Goal: Information Seeking & Learning: Learn about a topic

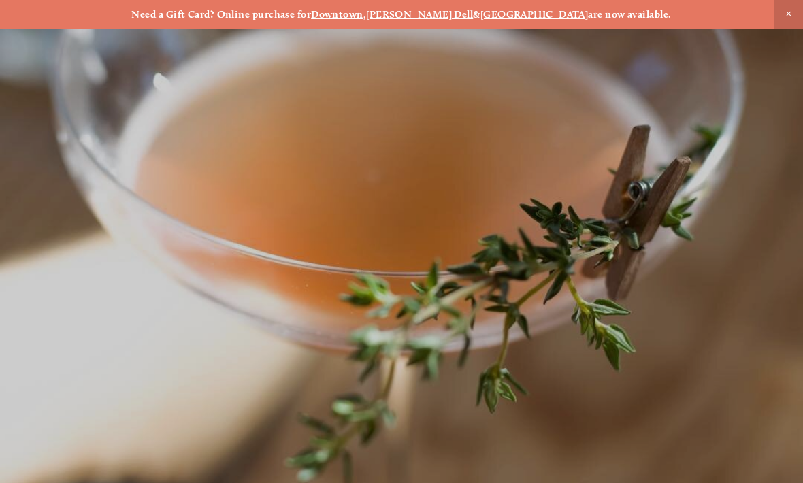
scroll to position [-12, 0]
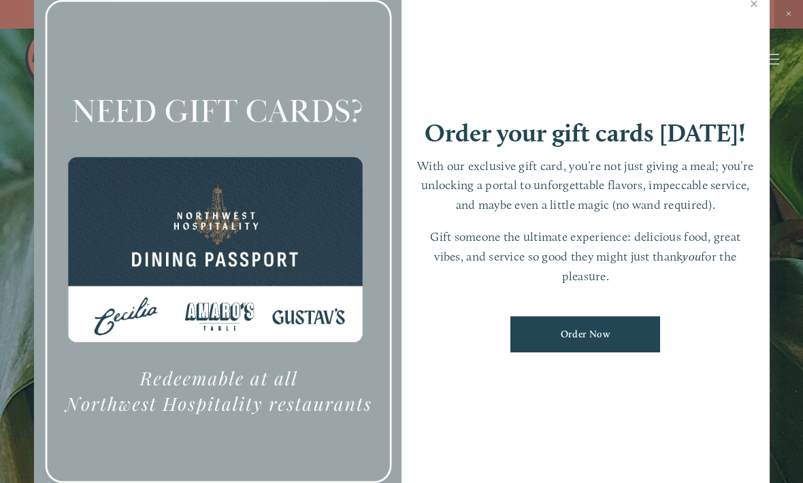
click at [756, 23] on link "Close" at bounding box center [755, 5] width 27 height 38
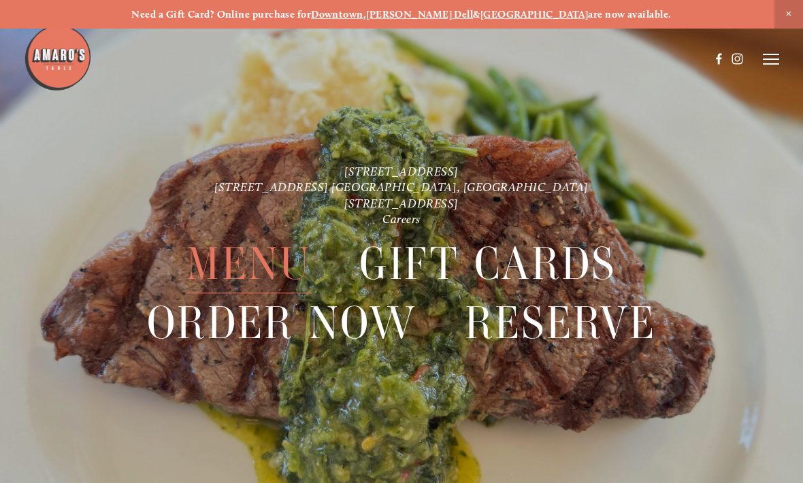
click at [268, 264] on span "Menu" at bounding box center [249, 265] width 125 height 59
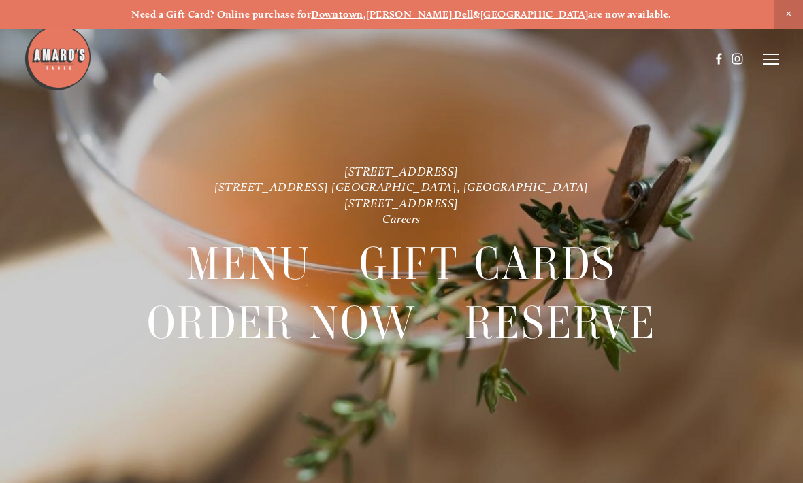
scroll to position [29, 0]
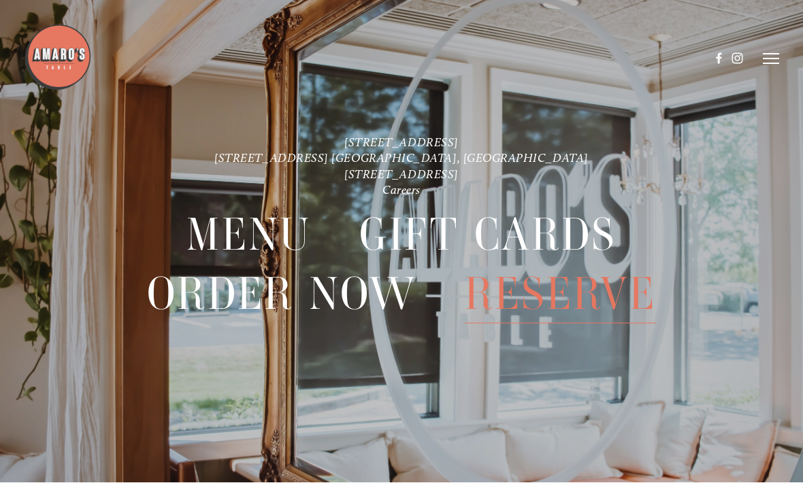
click at [767, 64] on icon at bounding box center [771, 59] width 16 height 12
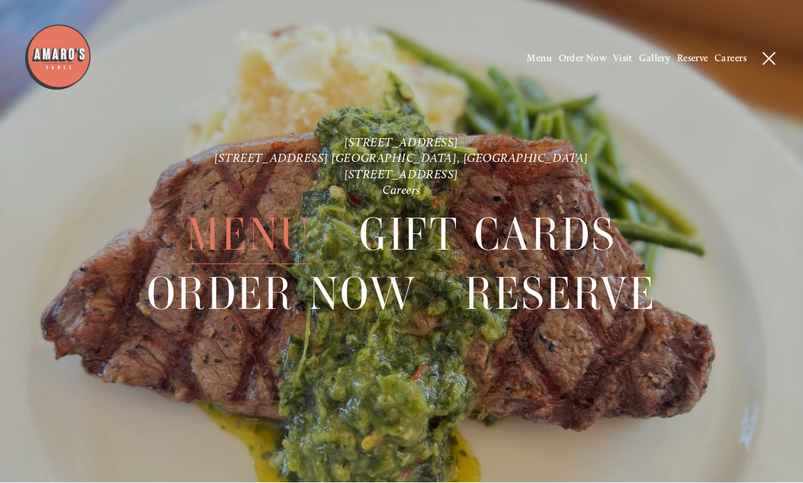
click at [252, 230] on span "Menu" at bounding box center [249, 236] width 125 height 59
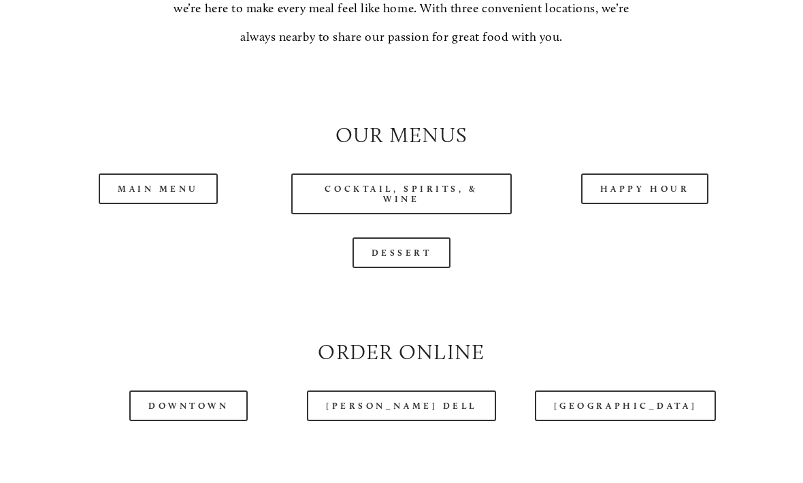
scroll to position [1152, 0]
click at [141, 200] on link "Main Menu" at bounding box center [158, 188] width 119 height 31
click at [672, 204] on link "Happy Hour" at bounding box center [645, 188] width 128 height 31
click at [427, 268] on link "Dessert" at bounding box center [402, 252] width 99 height 31
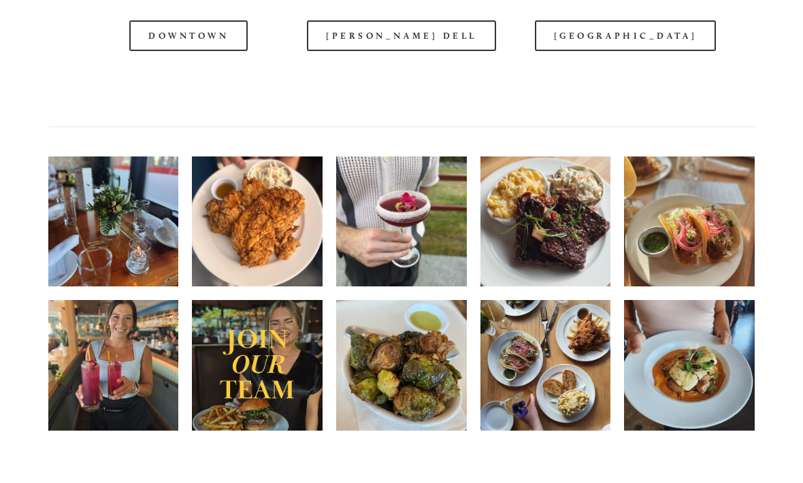
scroll to position [1676, 0]
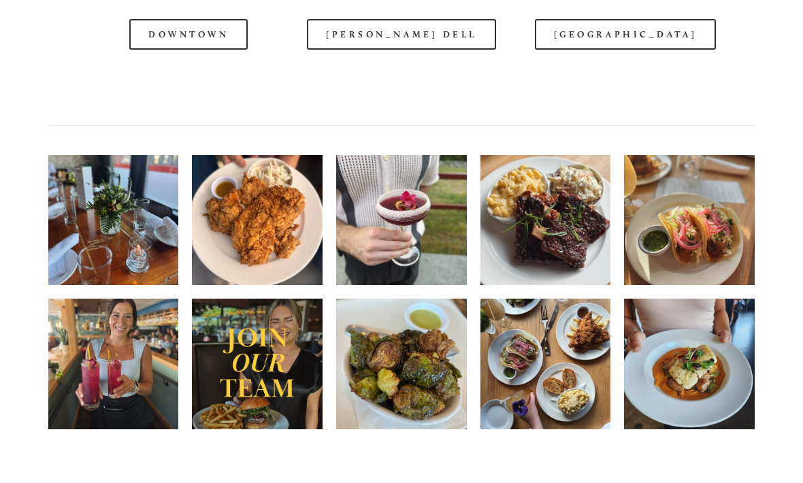
click at [566, 251] on img at bounding box center [546, 221] width 131 height 174
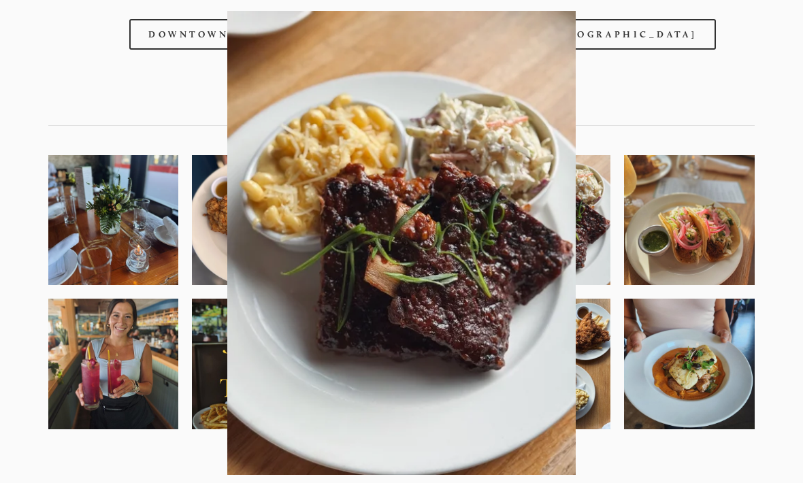
scroll to position [1676, 0]
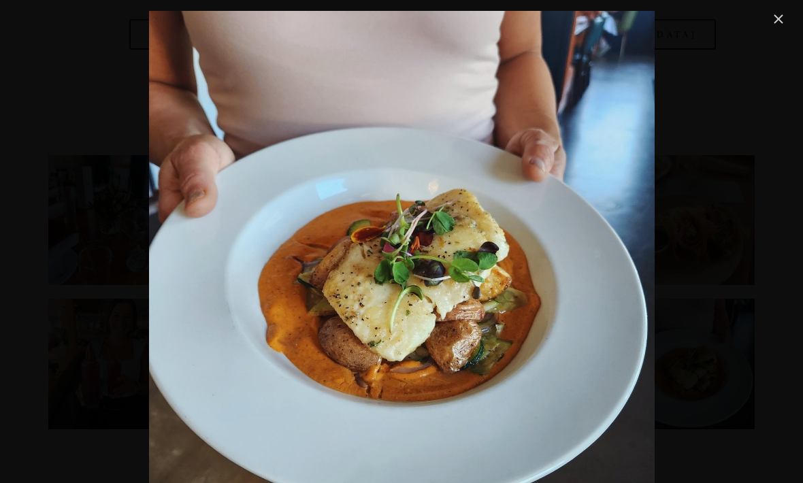
click at [786, 20] on link "Close" at bounding box center [779, 19] width 16 height 16
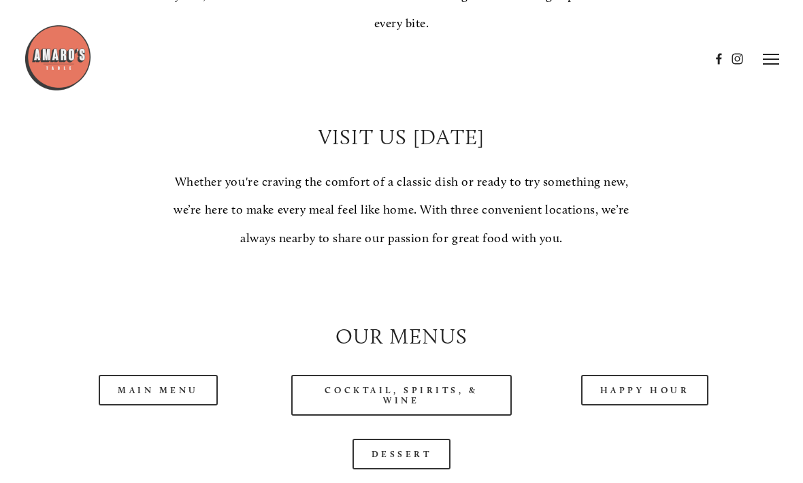
scroll to position [948, 0]
